Goal: Task Accomplishment & Management: Complete application form

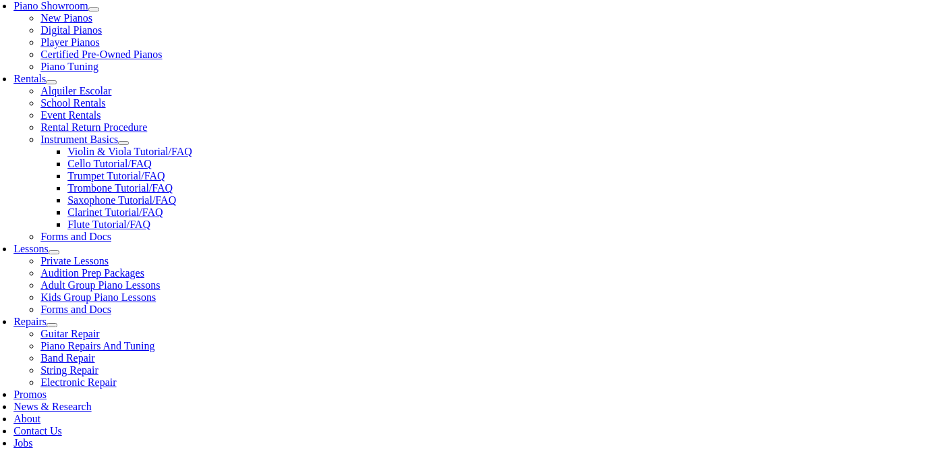
scroll to position [413, 0]
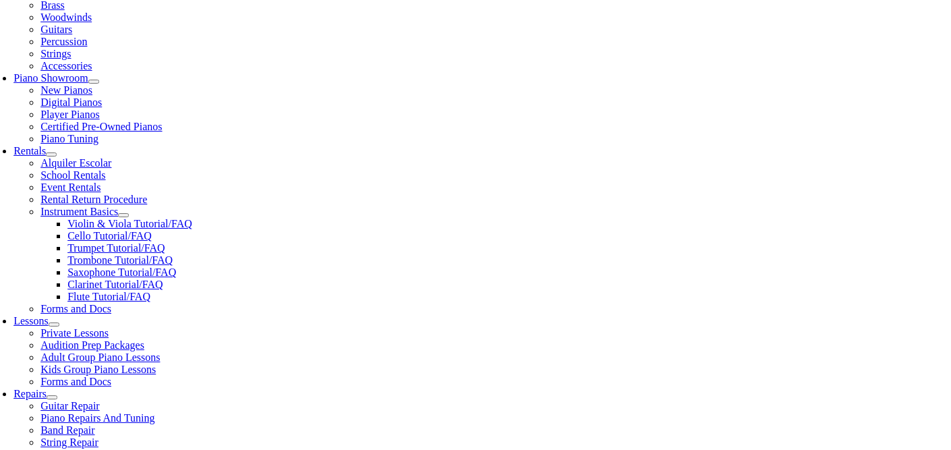
scroll to position [343, 0]
